Goal: Task Accomplishment & Management: Manage account settings

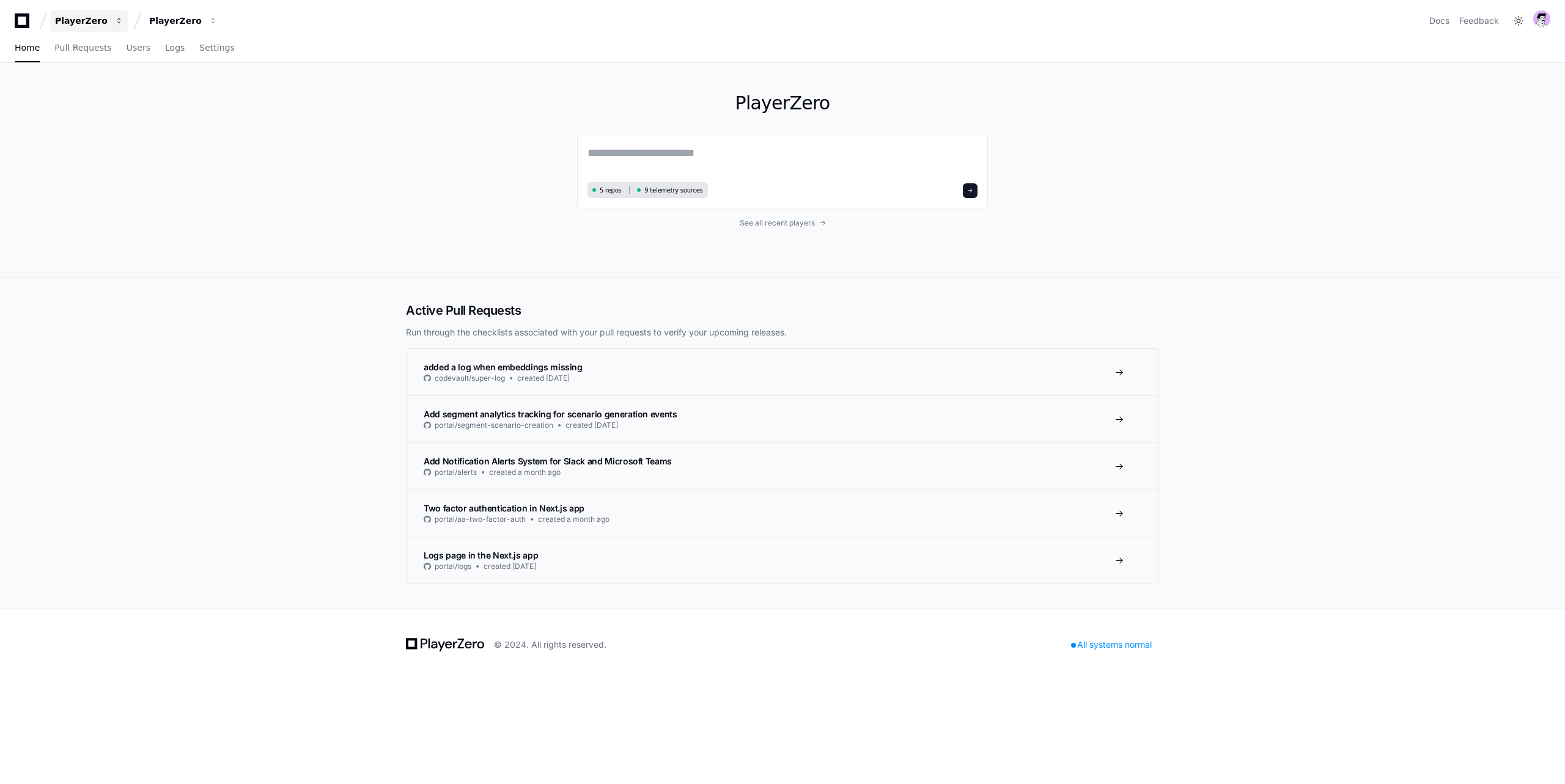
click at [88, 24] on div "PlayerZero" at bounding box center [81, 21] width 53 height 12
click at [123, 232] on span "Connexure" at bounding box center [116, 236] width 50 height 15
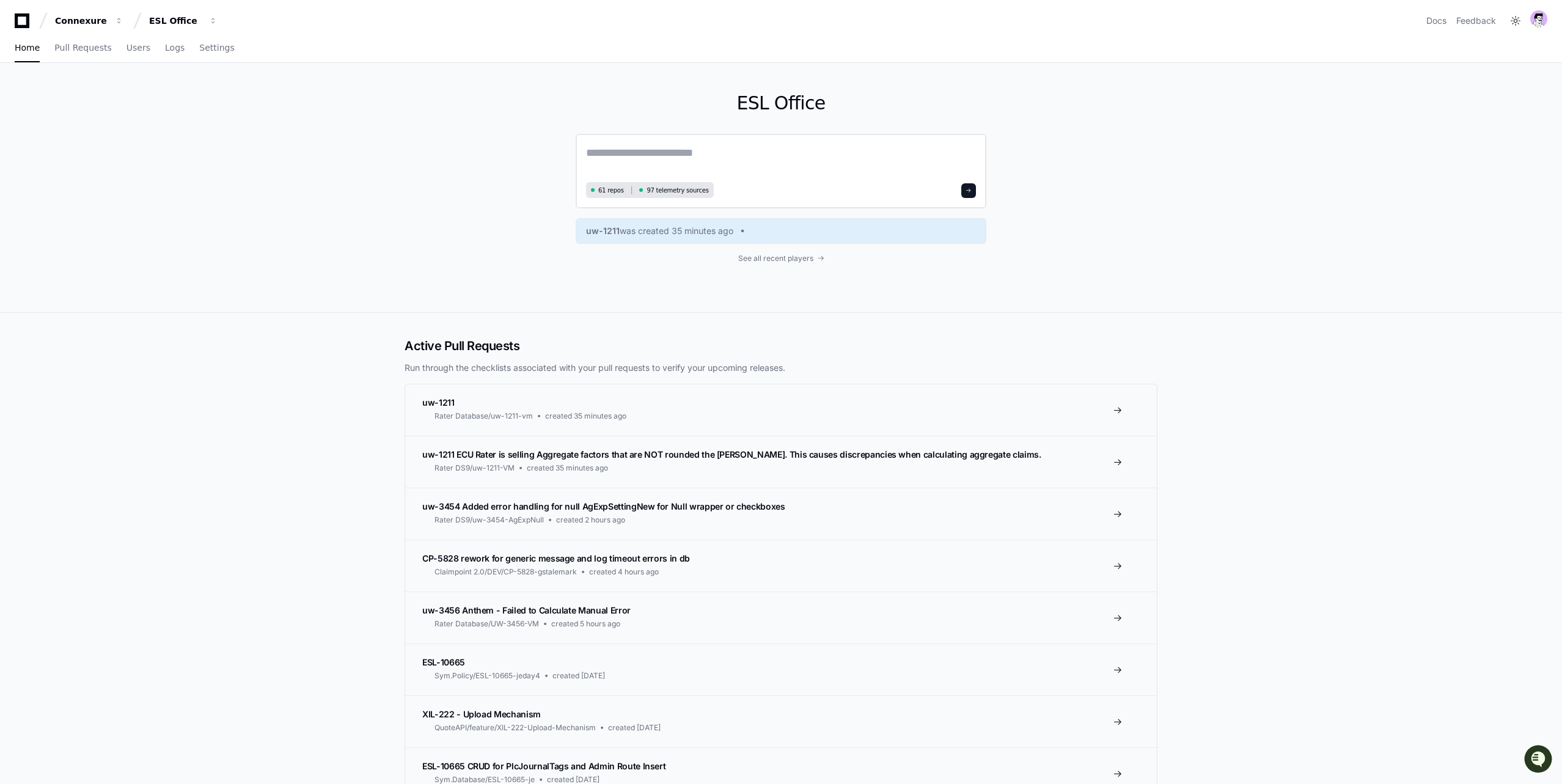
click at [632, 165] on textarea at bounding box center [781, 161] width 390 height 34
type textarea "**"
click at [202, 46] on span "Settings" at bounding box center [216, 48] width 35 height 7
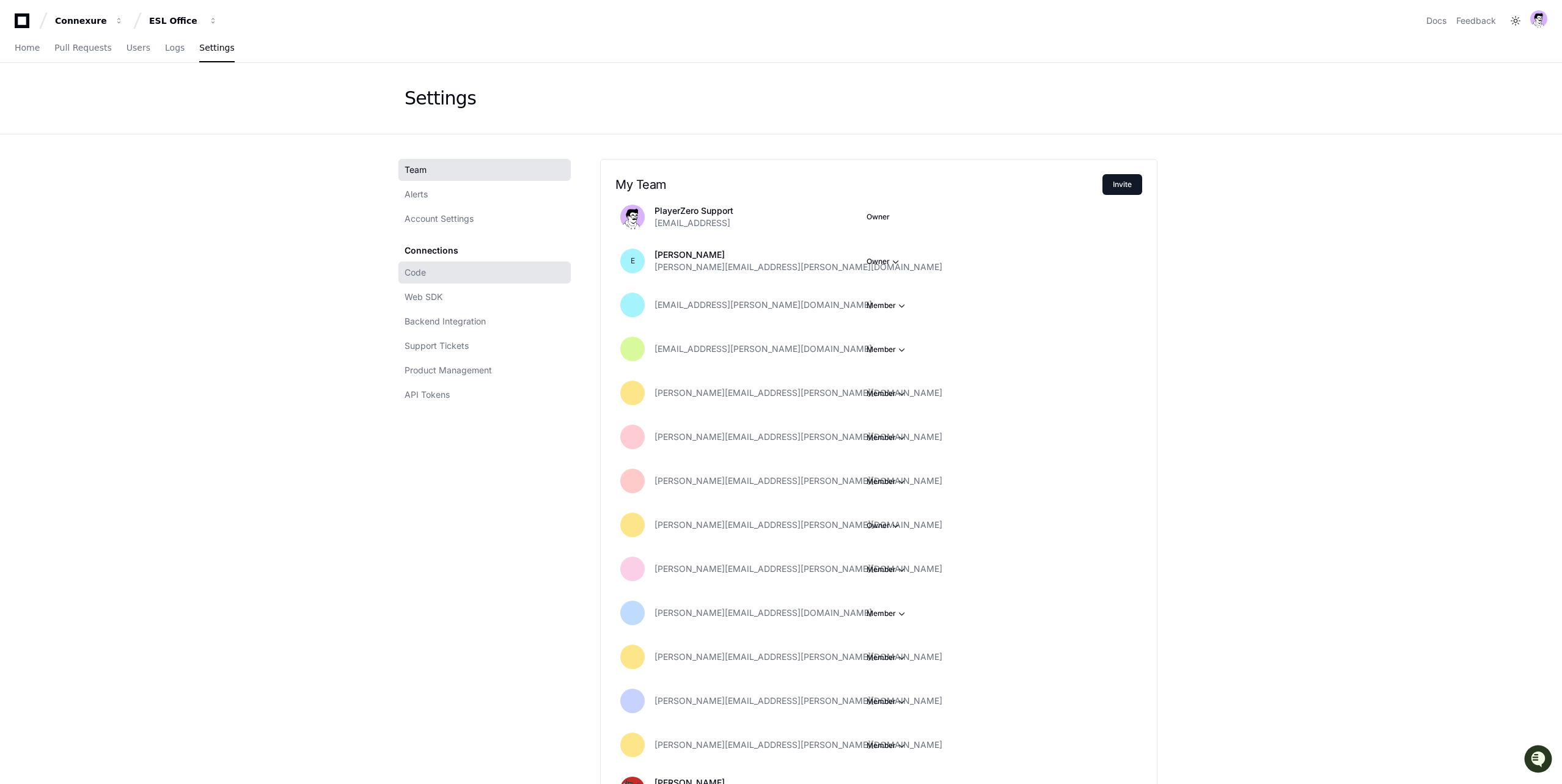
click at [433, 271] on link "Code" at bounding box center [485, 272] width 173 height 22
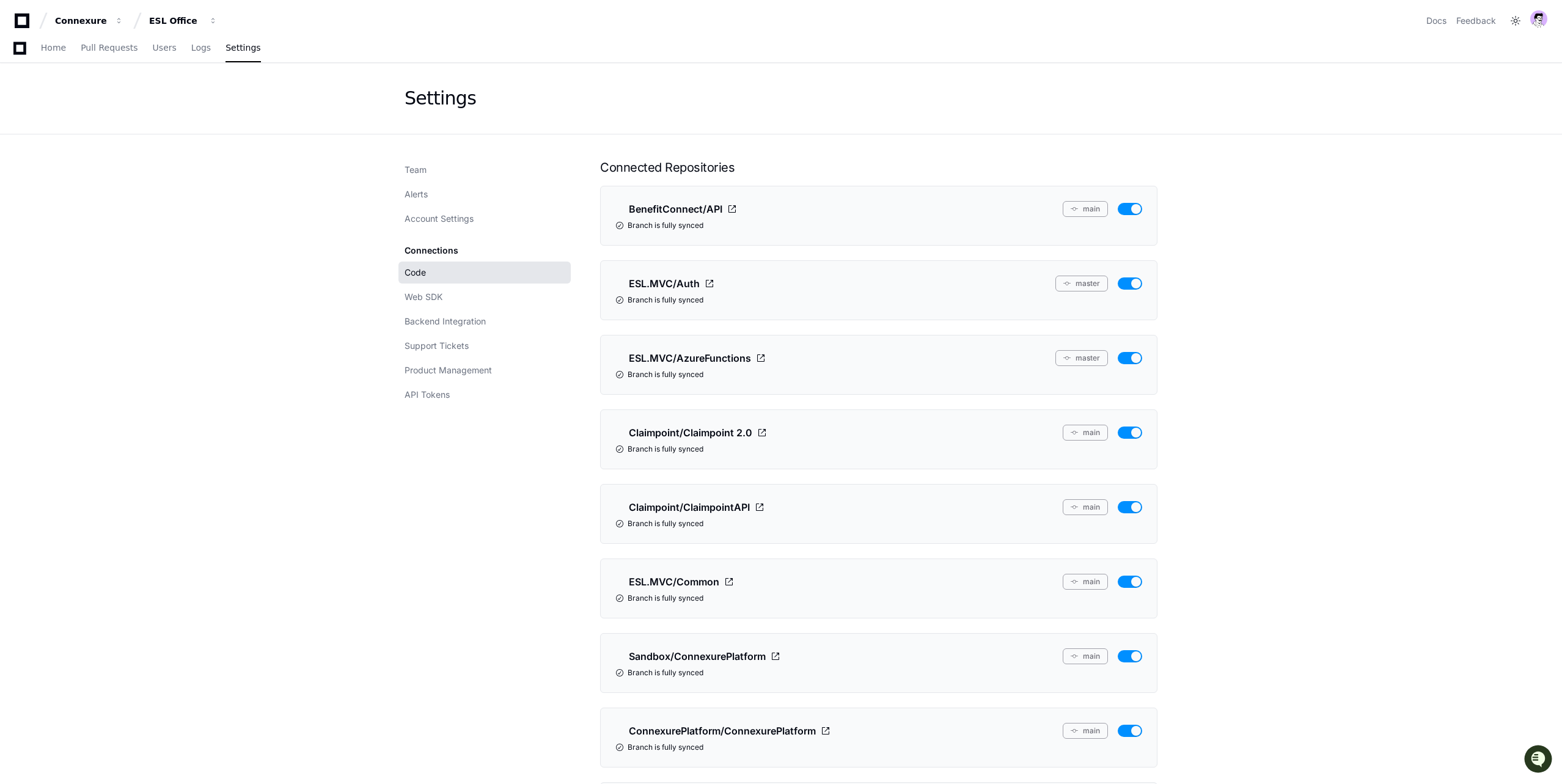
scroll to position [636, 0]
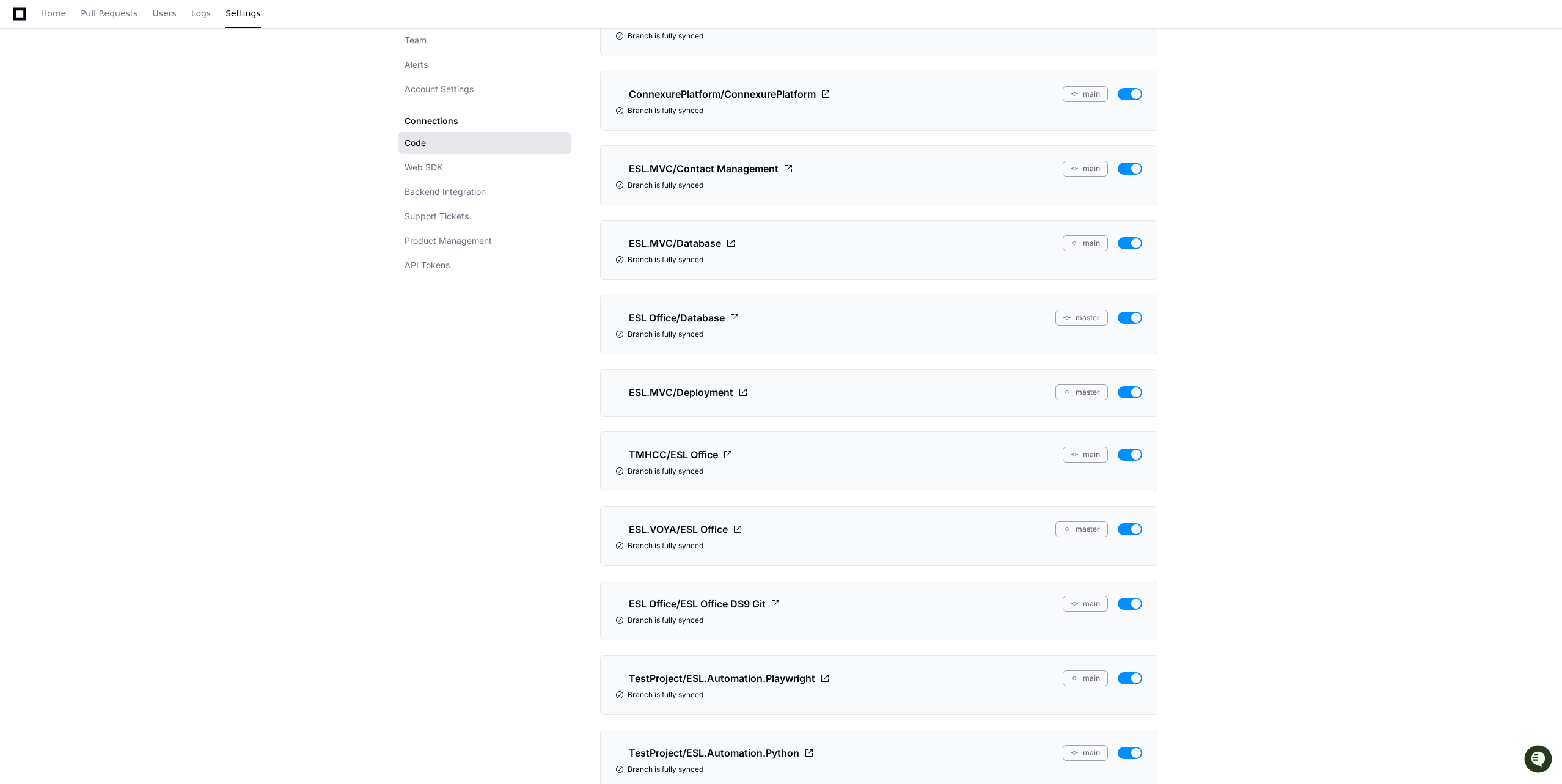
click at [1139, 391] on button "button" at bounding box center [1130, 392] width 24 height 12
